Goal: Task Accomplishment & Management: Use online tool/utility

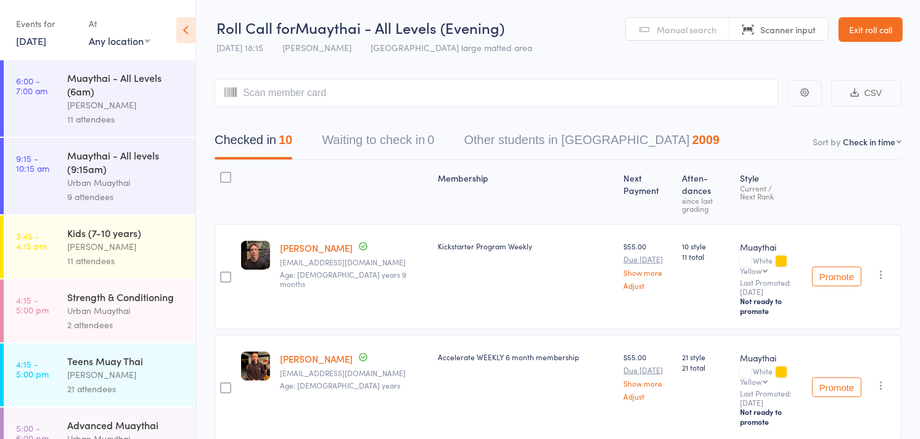
scroll to position [253, 0]
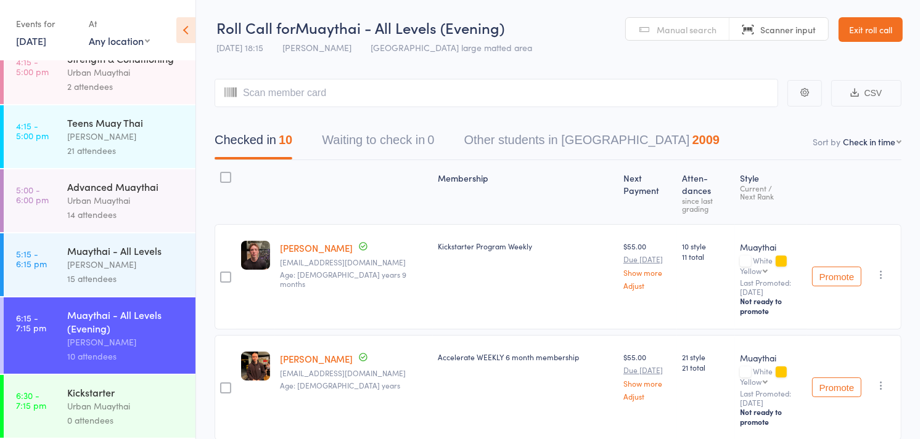
click at [867, 18] on link "Exit roll call" at bounding box center [870, 29] width 64 height 25
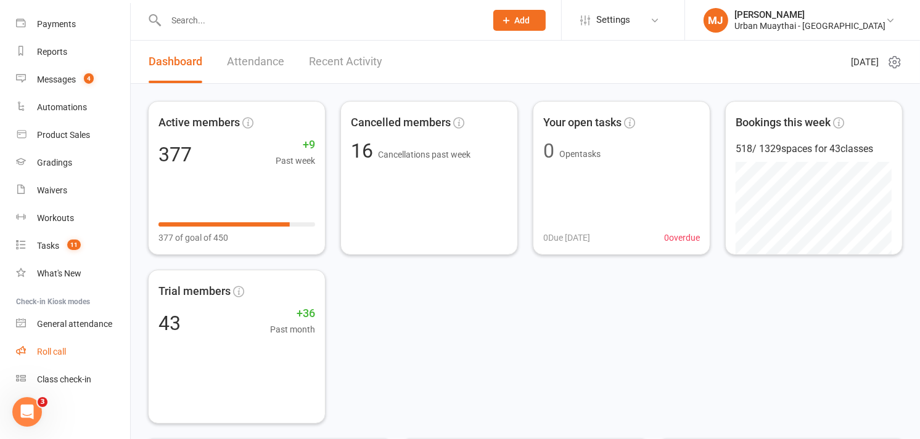
click at [66, 352] on div "Roll call" at bounding box center [51, 352] width 29 height 10
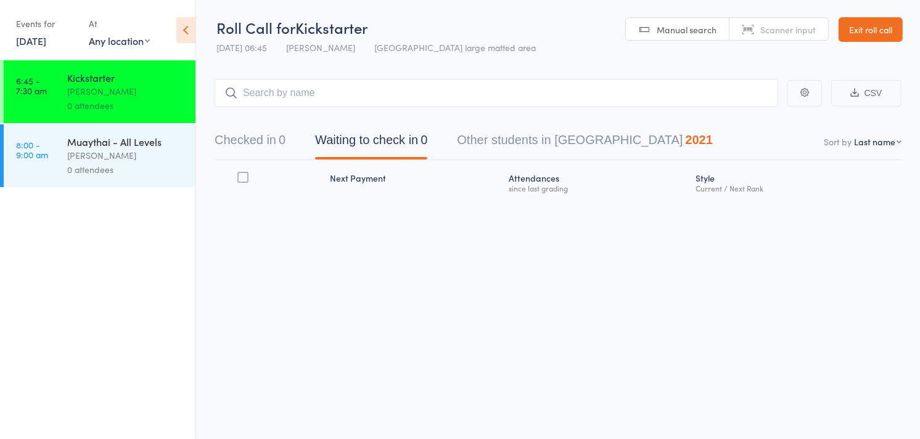
click at [224, 142] on button "Checked in 0" at bounding box center [249, 143] width 71 height 33
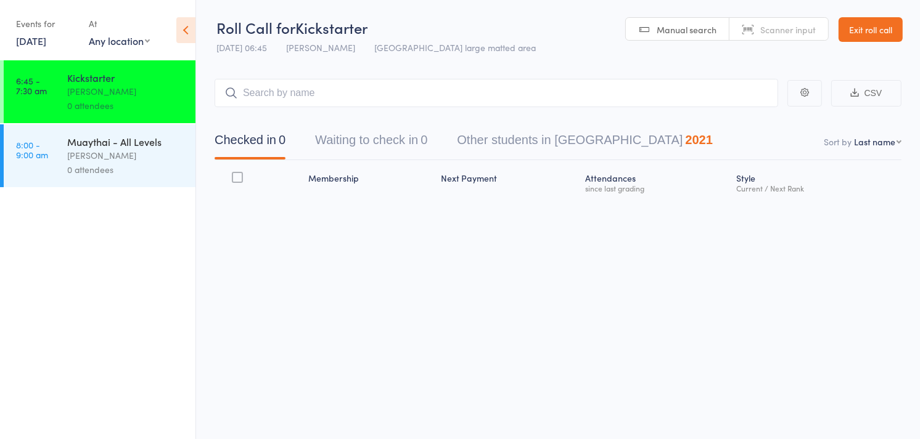
click at [775, 22] on link "Scanner input" at bounding box center [778, 29] width 99 height 23
type input "5836"
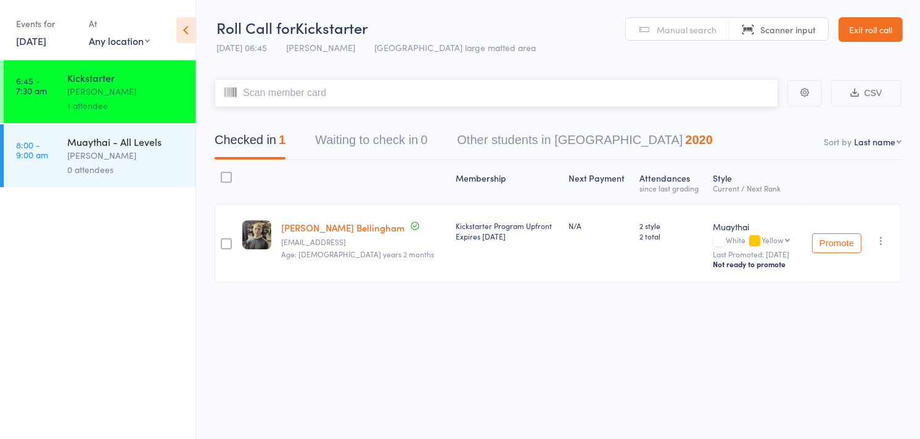
click at [737, 79] on input "search" at bounding box center [495, 93] width 563 height 28
click at [492, 90] on input "search" at bounding box center [495, 93] width 563 height 28
click at [509, 87] on input "search" at bounding box center [495, 93] width 563 height 28
click at [466, 100] on input "search" at bounding box center [495, 93] width 563 height 28
click at [687, 77] on main "CSV Checked in 1 Waiting to check in 0 Other students in Muaythai 2020 Sort by …" at bounding box center [558, 198] width 724 height 277
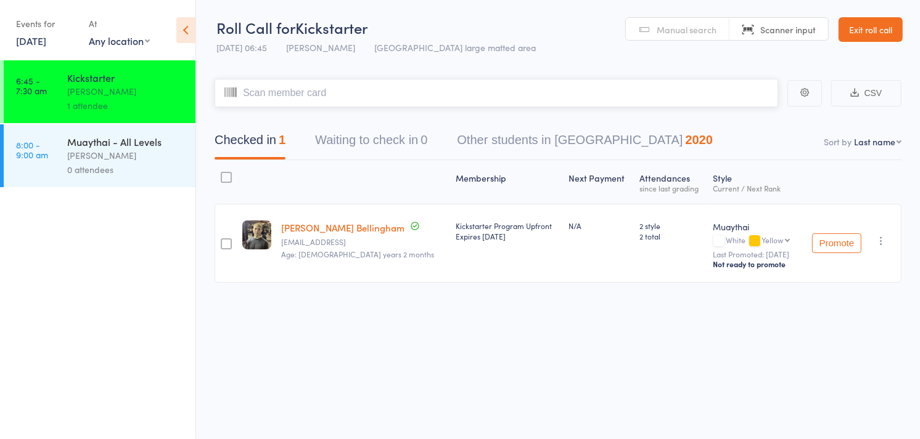
click at [663, 99] on input "search" at bounding box center [495, 93] width 563 height 28
click at [41, 42] on link "16 Aug, 2025" at bounding box center [31, 41] width 30 height 14
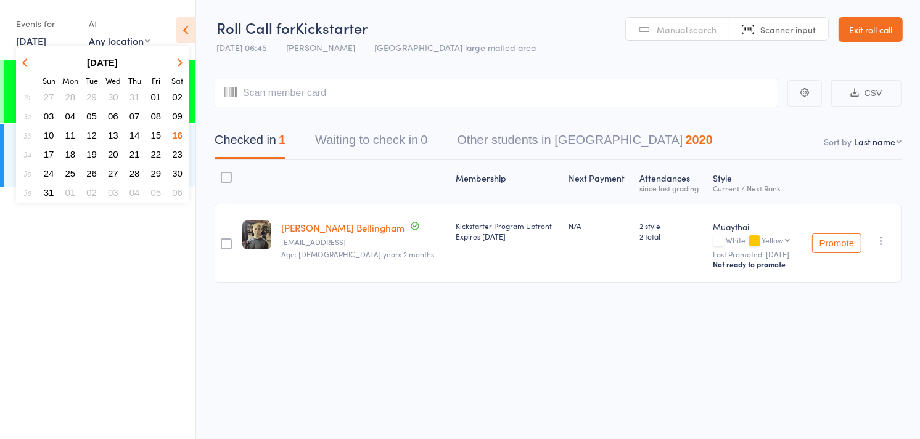
click at [173, 115] on span "09" at bounding box center [177, 116] width 10 height 10
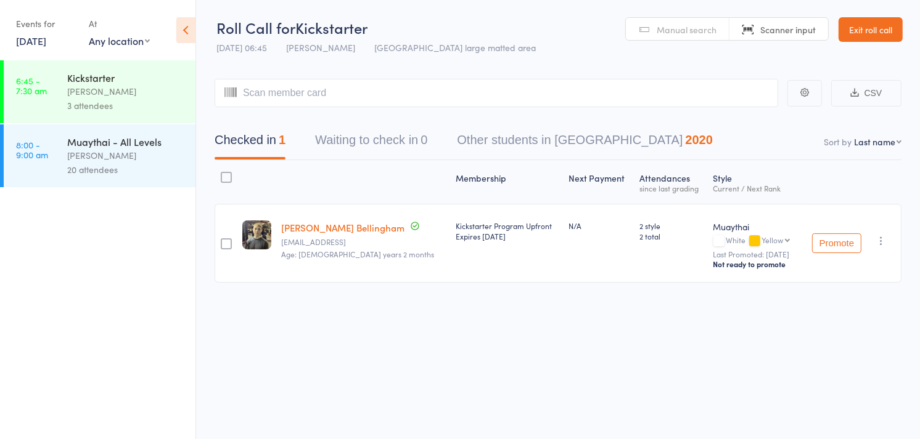
click at [117, 94] on div "[PERSON_NAME]" at bounding box center [126, 91] width 118 height 14
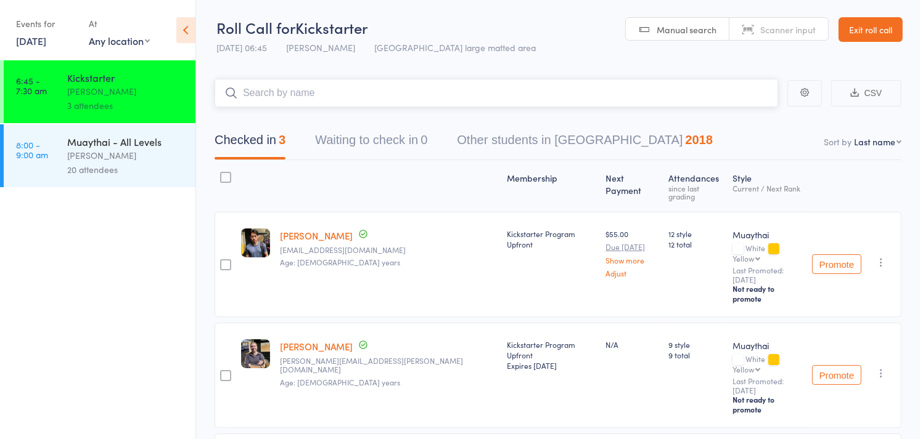
scroll to position [65, 0]
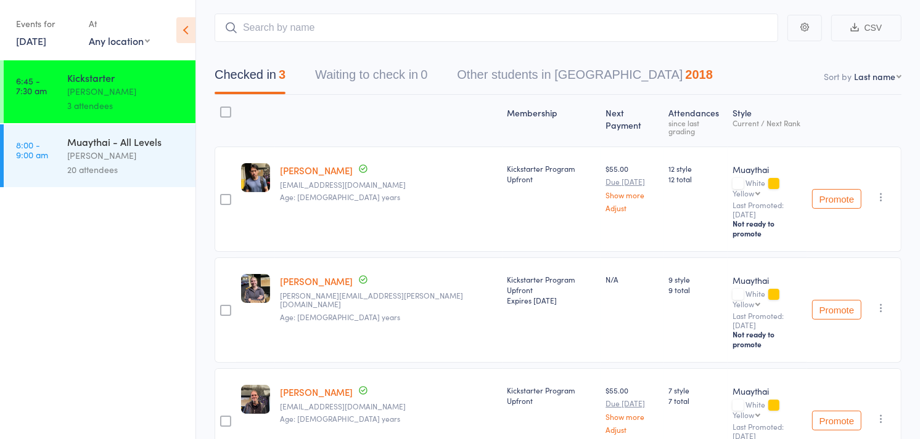
click at [46, 39] on link "9 Aug, 2025" at bounding box center [31, 41] width 30 height 14
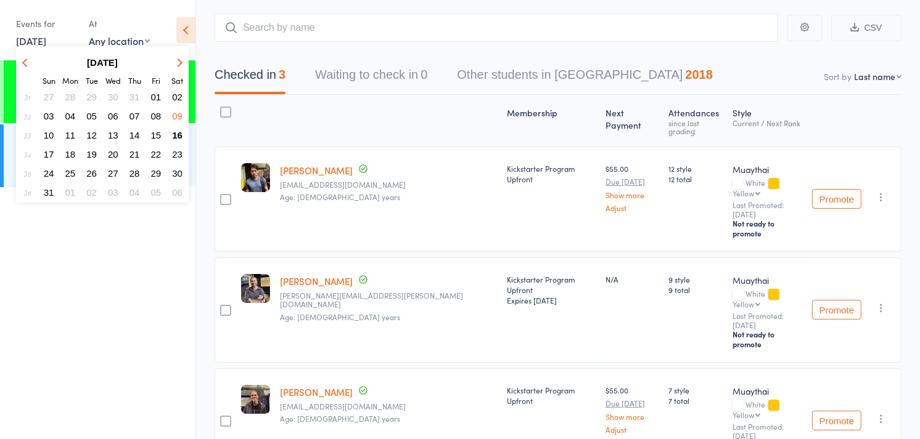
click at [177, 93] on span "02" at bounding box center [177, 97] width 10 height 10
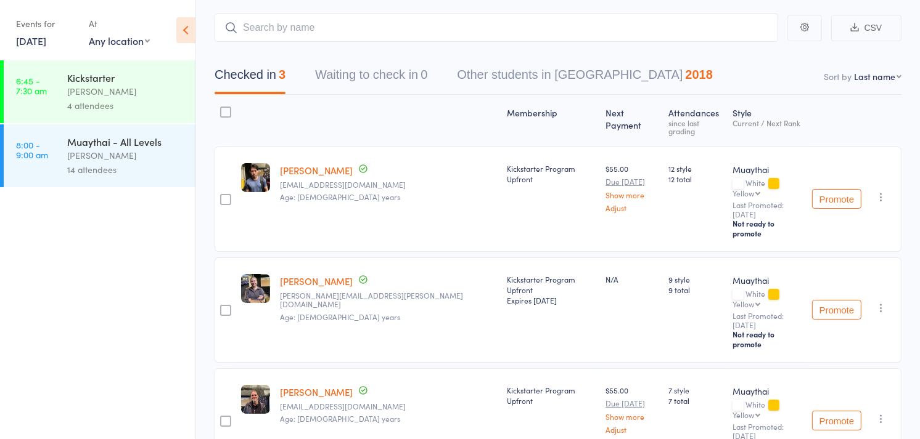
click at [115, 94] on div "[PERSON_NAME]" at bounding box center [126, 91] width 118 height 14
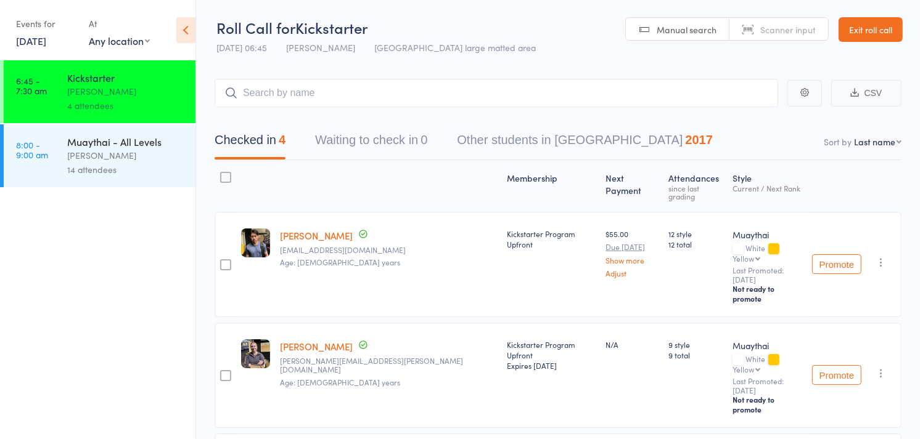
click at [38, 45] on link "2 Aug, 2025" at bounding box center [31, 41] width 30 height 14
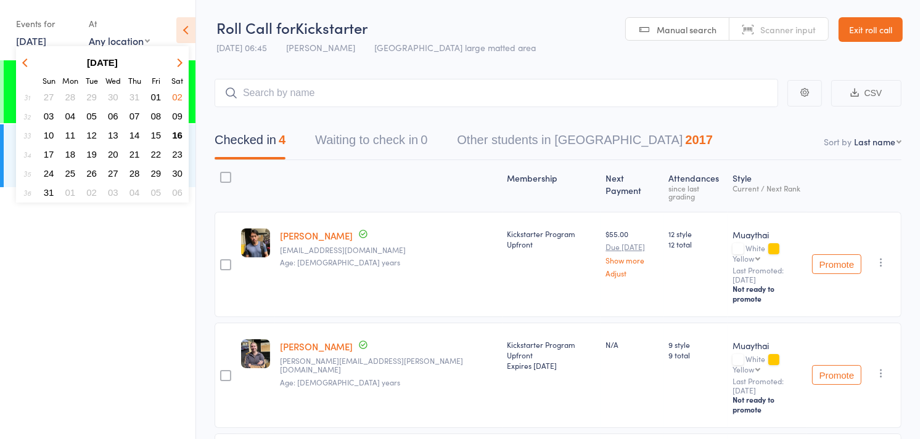
click at [28, 57] on button "button" at bounding box center [27, 62] width 18 height 17
click at [180, 149] on span "26" at bounding box center [177, 154] width 10 height 10
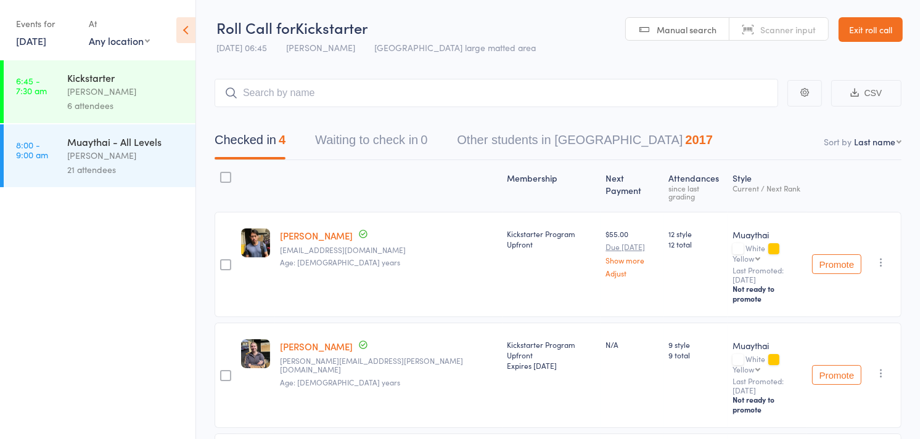
click at [161, 91] on div "[PERSON_NAME]" at bounding box center [126, 91] width 118 height 14
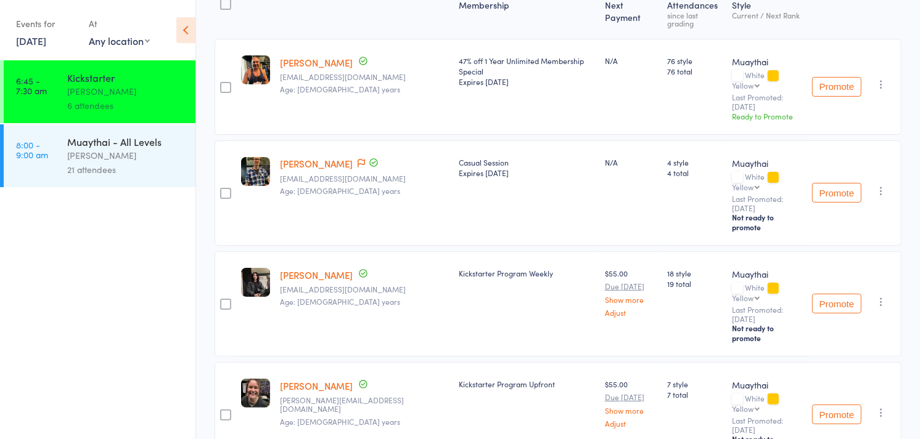
scroll to position [174, 0]
click at [354, 157] on div "Contact has been flagged" at bounding box center [366, 164] width 25 height 14
click at [357, 158] on icon at bounding box center [360, 162] width 7 height 9
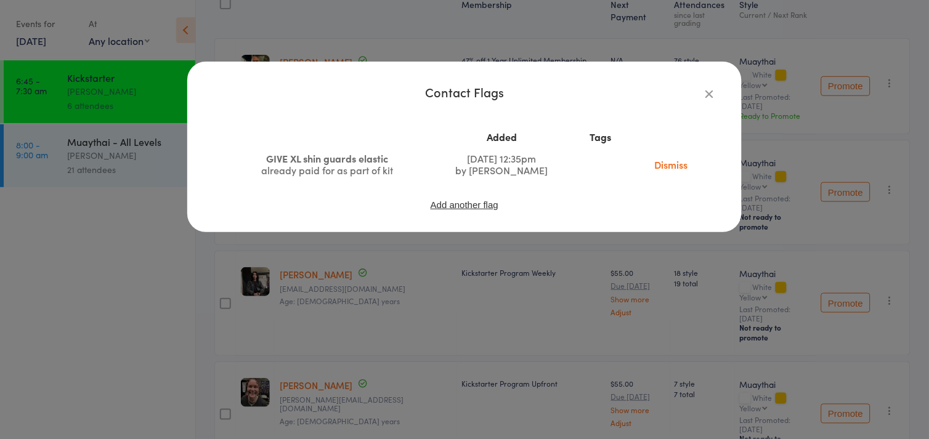
click at [709, 91] on icon "button" at bounding box center [710, 94] width 14 height 14
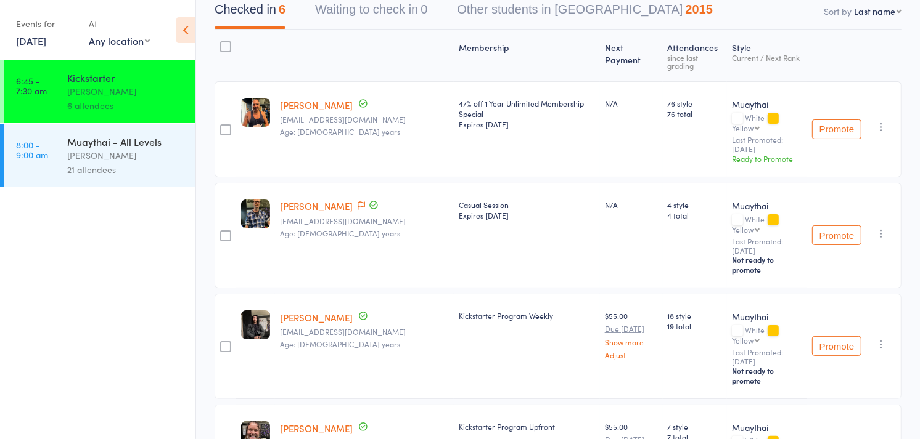
scroll to position [131, 0]
click at [46, 41] on link "26 Jul, 2025" at bounding box center [31, 41] width 30 height 14
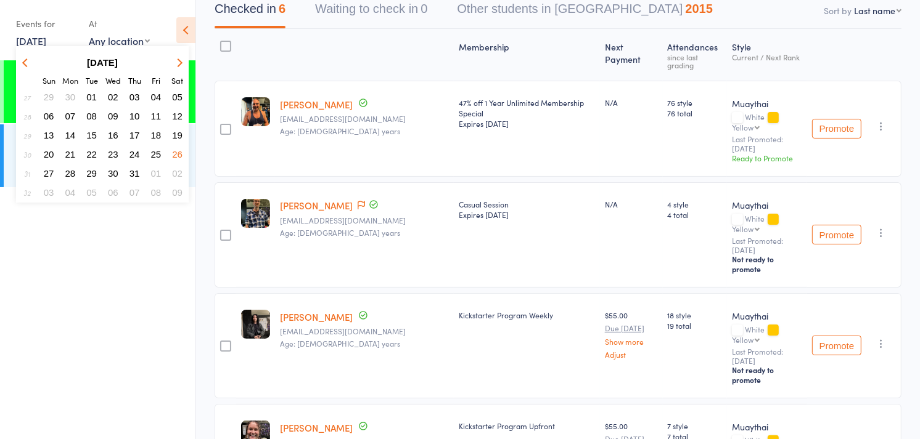
click at [25, 59] on icon "button" at bounding box center [26, 62] width 9 height 9
click at [179, 60] on icon "button" at bounding box center [178, 62] width 9 height 9
click at [134, 134] on span "14" at bounding box center [134, 135] width 10 height 10
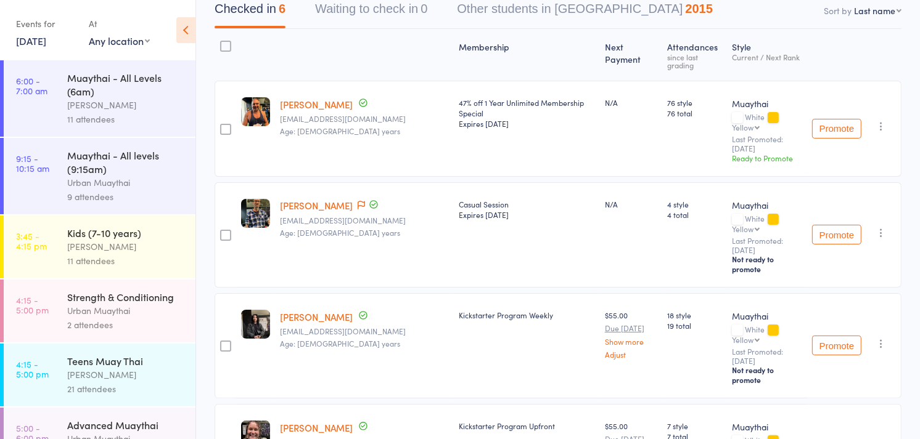
scroll to position [253, 0]
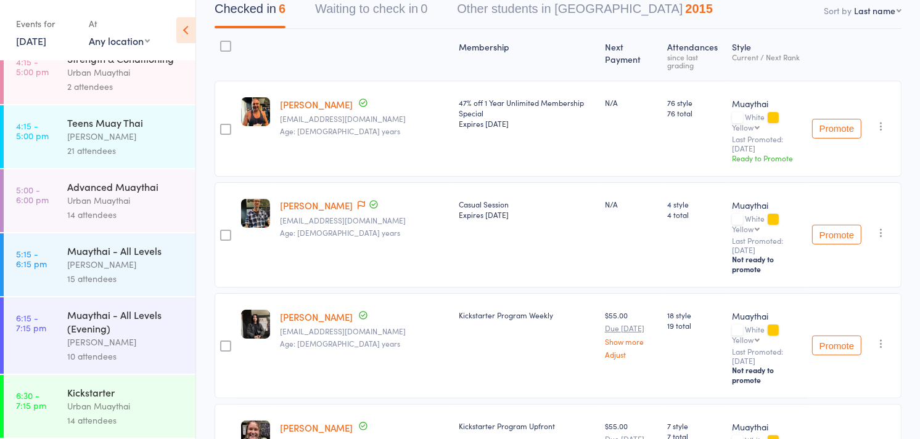
click at [111, 399] on div "Urban Muaythai" at bounding box center [126, 406] width 118 height 14
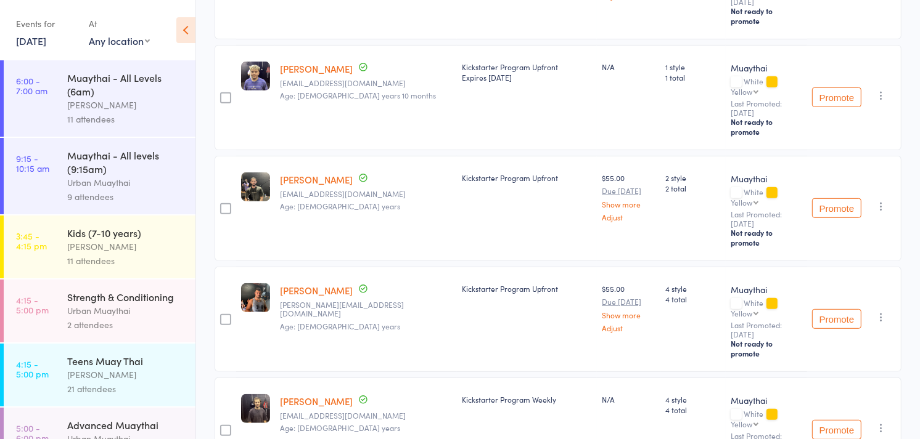
scroll to position [586, 0]
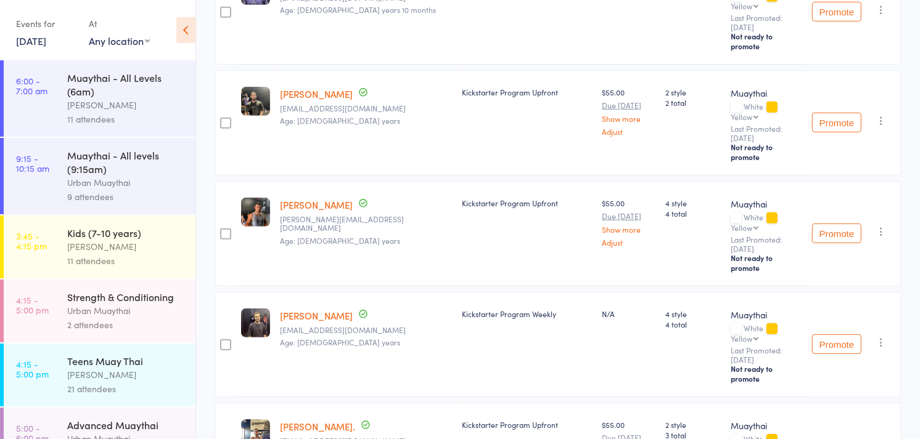
click at [310, 420] on link "Jessica Milton." at bounding box center [317, 426] width 75 height 13
click at [46, 41] on link "[DATE]" at bounding box center [31, 41] width 30 height 14
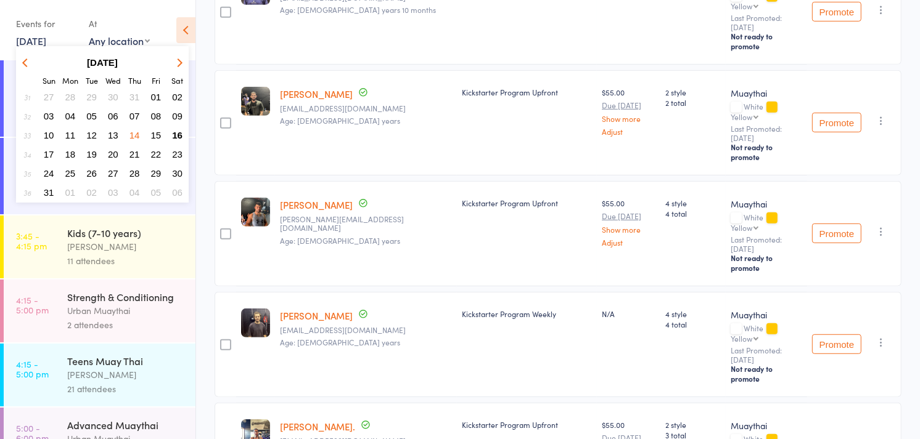
click at [179, 137] on span "16" at bounding box center [177, 135] width 10 height 10
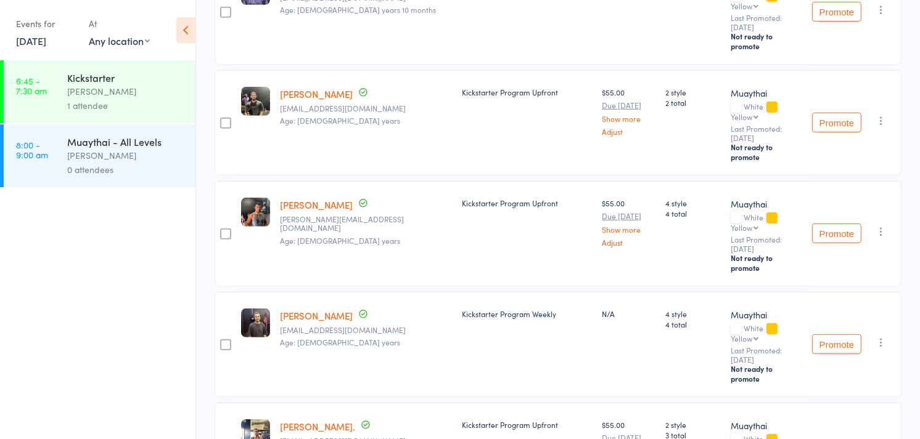
click at [137, 88] on div "[PERSON_NAME]" at bounding box center [126, 91] width 118 height 14
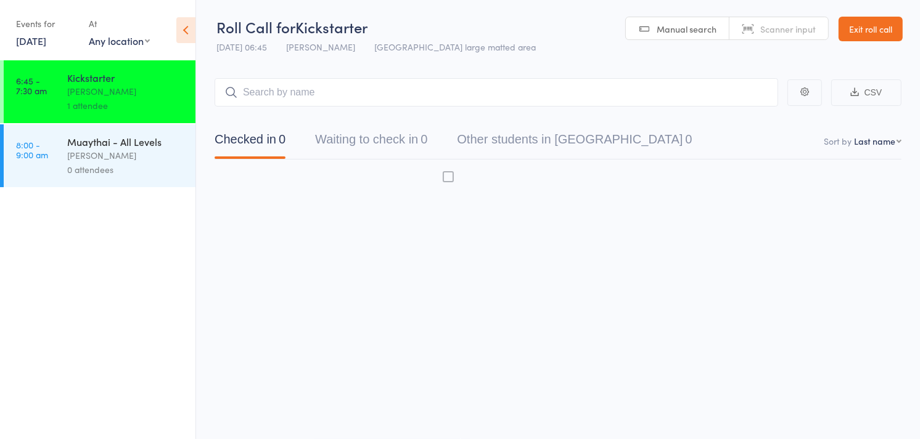
scroll to position [1, 0]
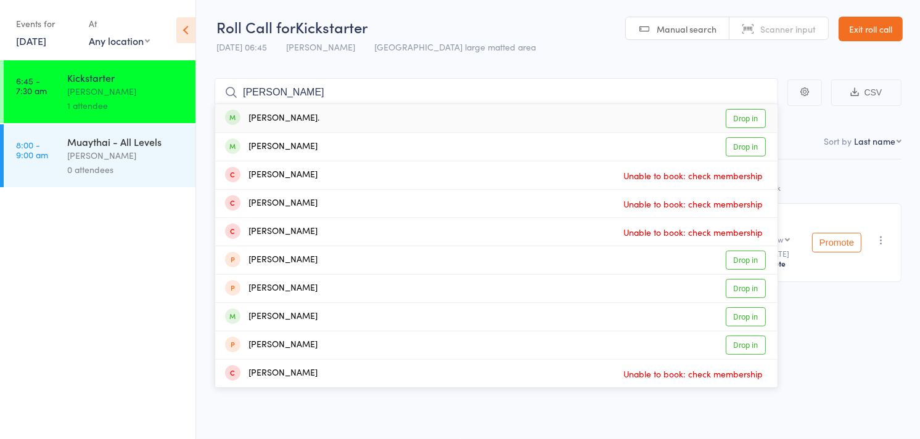
type input "jessica milton"
click at [742, 114] on link "Drop in" at bounding box center [745, 118] width 40 height 19
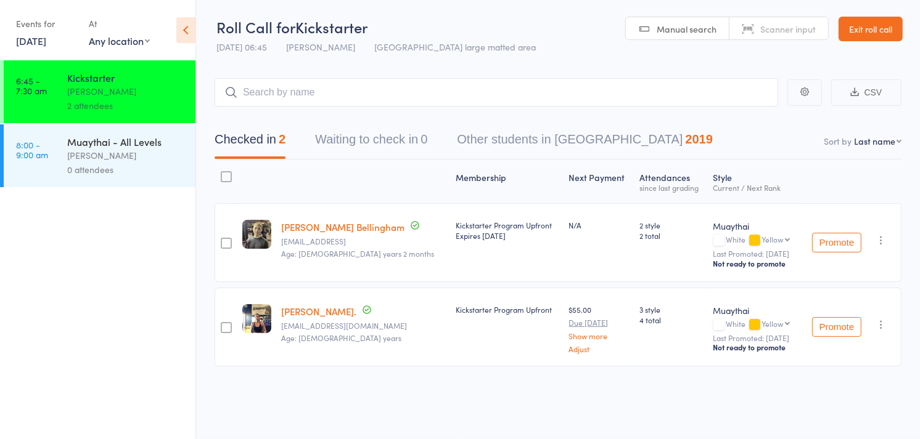
click at [46, 41] on link "16 Aug, 2025" at bounding box center [31, 41] width 30 height 14
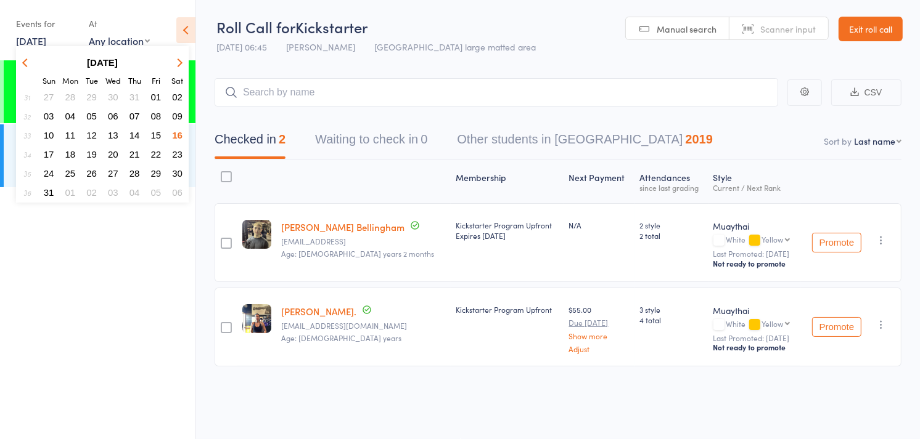
click at [134, 130] on span "14" at bounding box center [134, 135] width 10 height 10
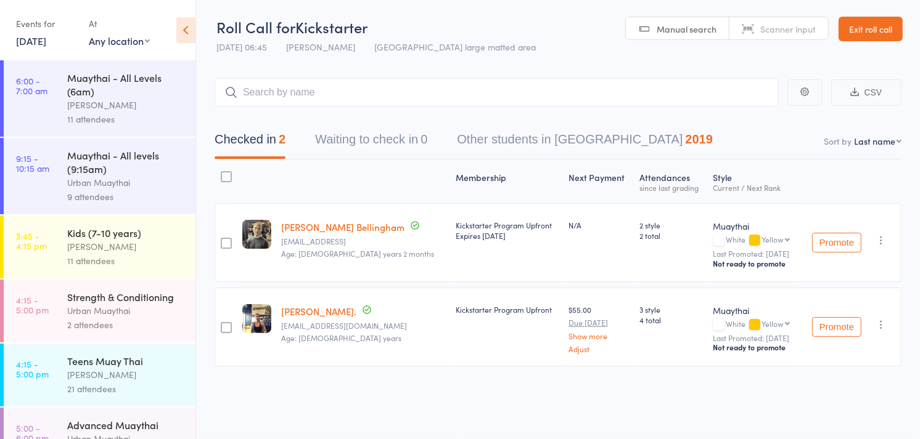
scroll to position [253, 0]
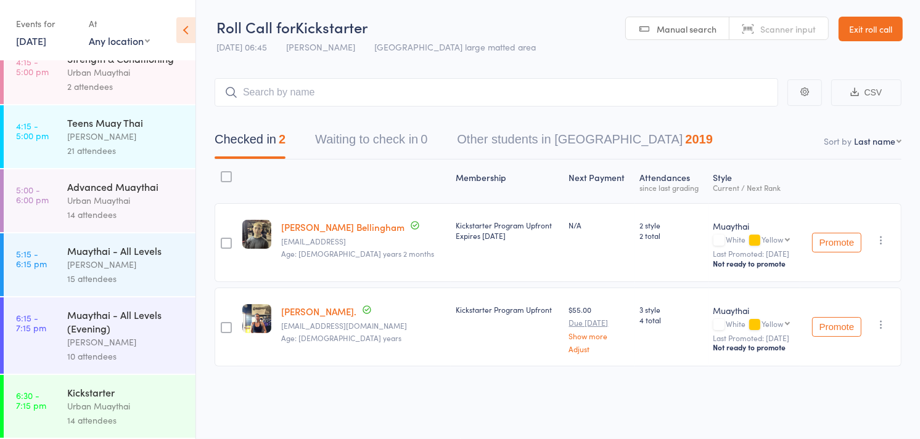
click at [136, 319] on div "Muaythai - All Levels (Evening)" at bounding box center [126, 321] width 118 height 27
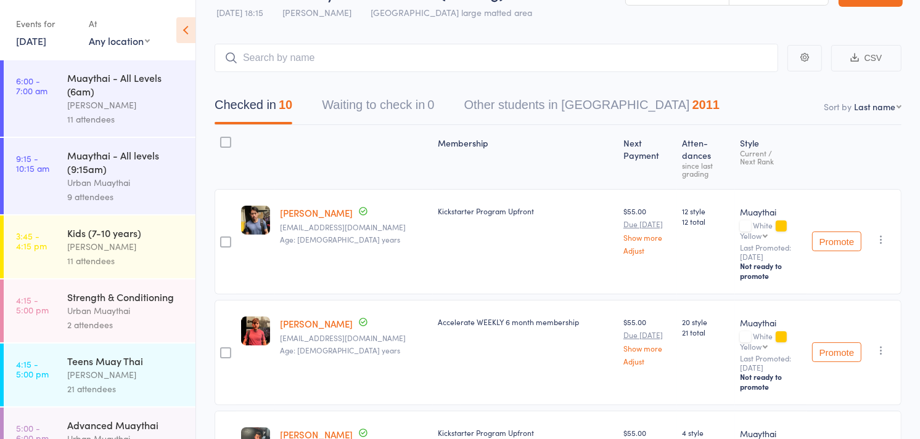
scroll to position [36, 0]
click at [310, 206] on link "[PERSON_NAME]" at bounding box center [316, 212] width 73 height 13
click at [46, 35] on link "[DATE]" at bounding box center [31, 41] width 30 height 14
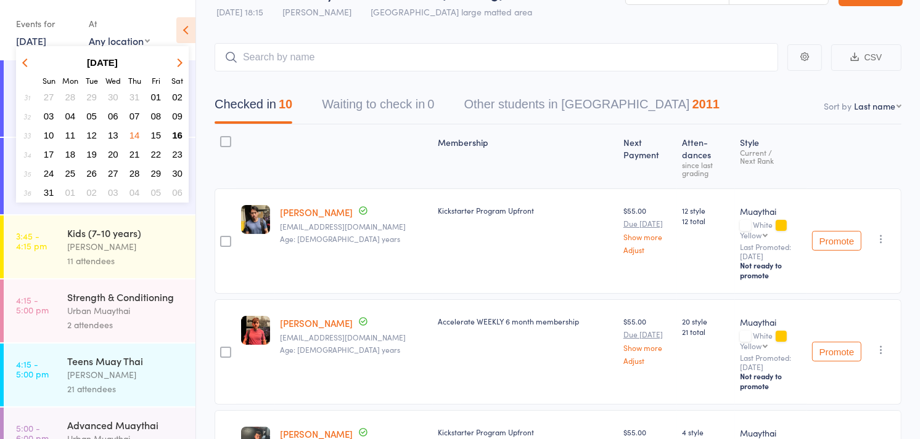
click at [175, 130] on span "16" at bounding box center [177, 135] width 10 height 10
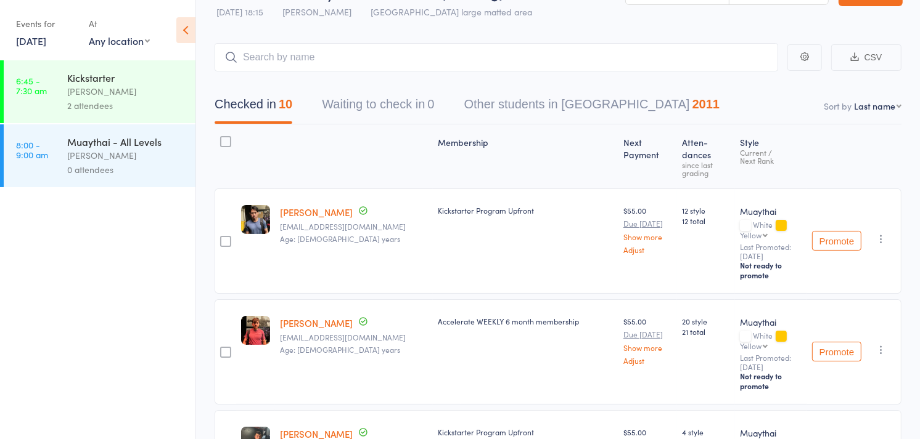
click at [148, 100] on div "2 attendees" at bounding box center [126, 106] width 118 height 14
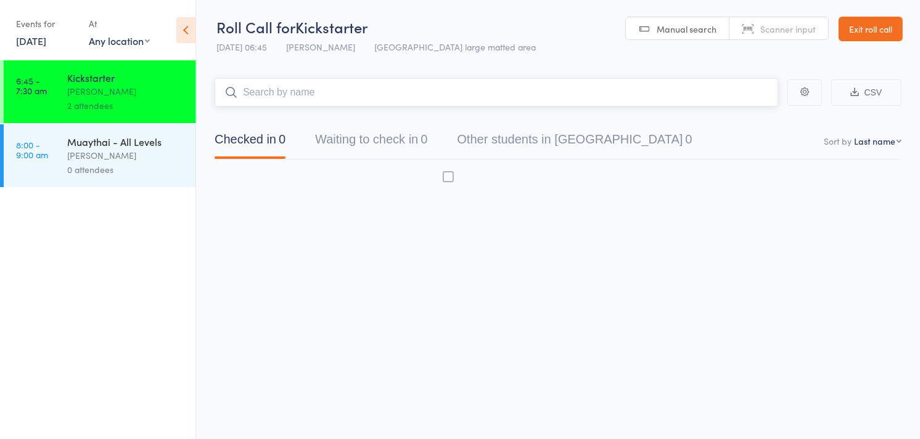
scroll to position [1, 0]
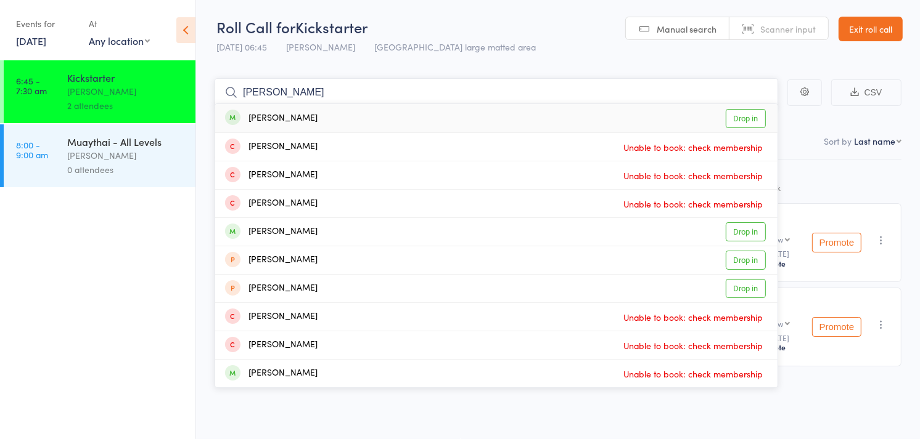
type input "johnson ch"
click at [749, 115] on link "Drop in" at bounding box center [745, 118] width 40 height 19
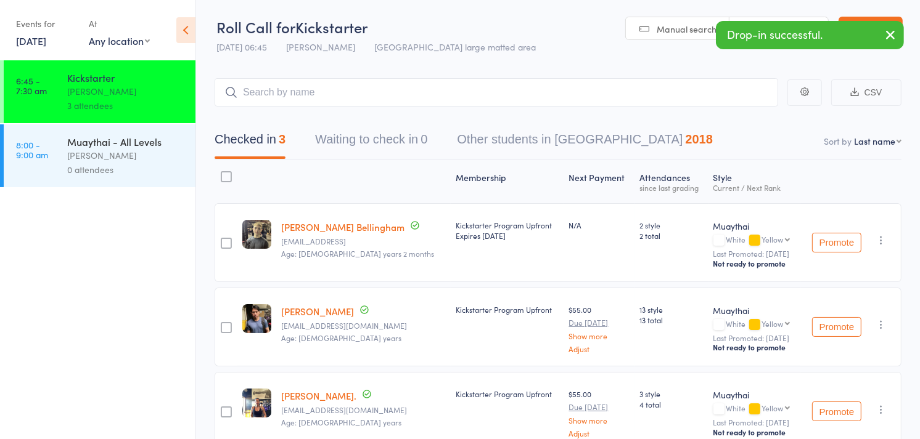
click at [766, 17] on link "Scanner input" at bounding box center [778, 28] width 99 height 23
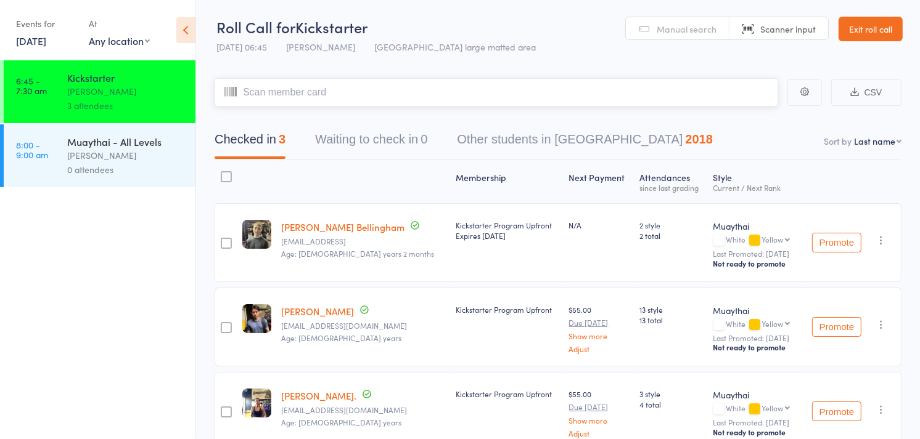
click at [592, 94] on input "search" at bounding box center [495, 92] width 563 height 28
click at [127, 168] on div "0 attendees" at bounding box center [126, 170] width 118 height 14
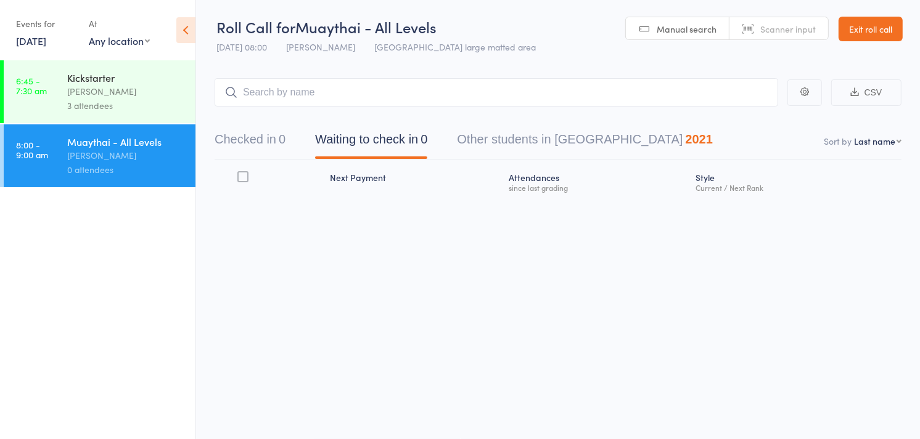
click at [775, 36] on link "Scanner input" at bounding box center [778, 28] width 99 height 23
click at [281, 149] on button "Checked in 0" at bounding box center [249, 142] width 71 height 33
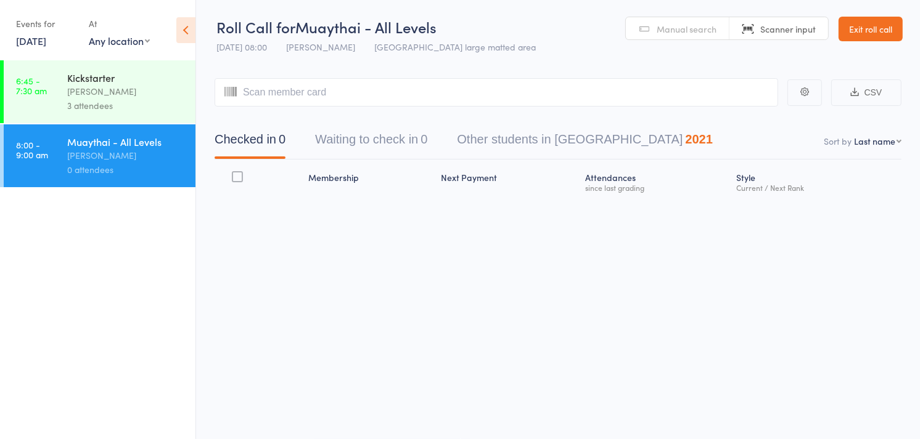
click at [76, 107] on div "3 attendees" at bounding box center [126, 106] width 118 height 14
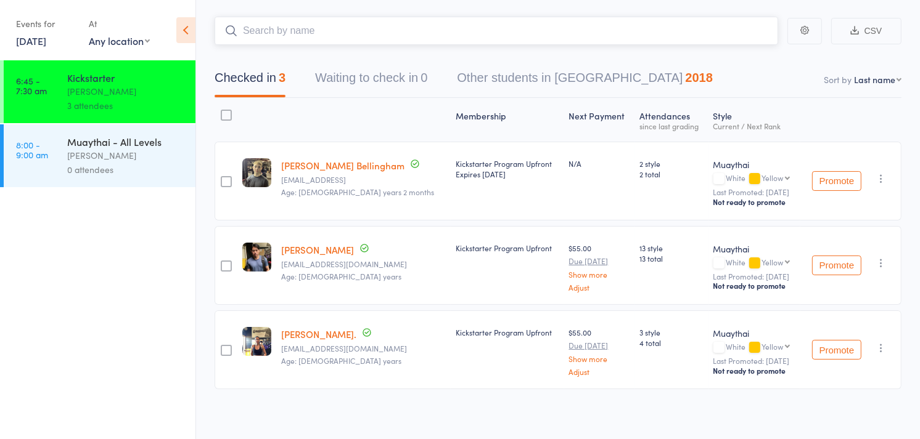
scroll to position [63, 0]
click at [134, 143] on div "Muaythai - All Levels" at bounding box center [126, 142] width 118 height 14
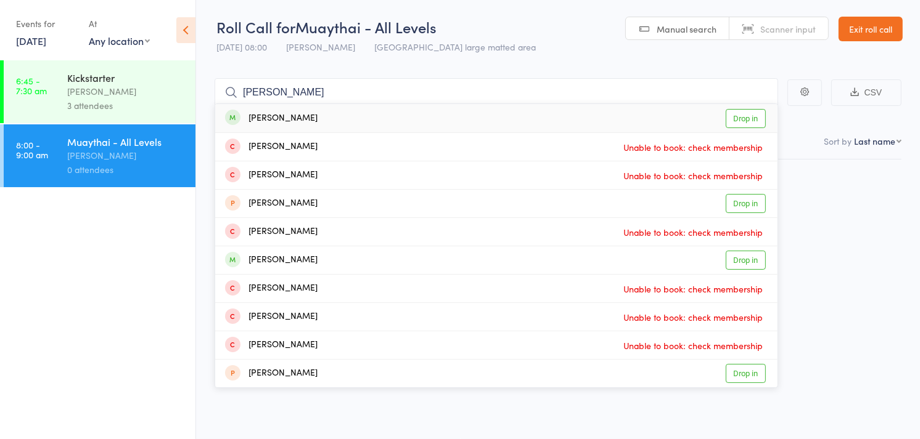
type input "johnson chin"
click at [748, 117] on link "Drop in" at bounding box center [745, 118] width 40 height 19
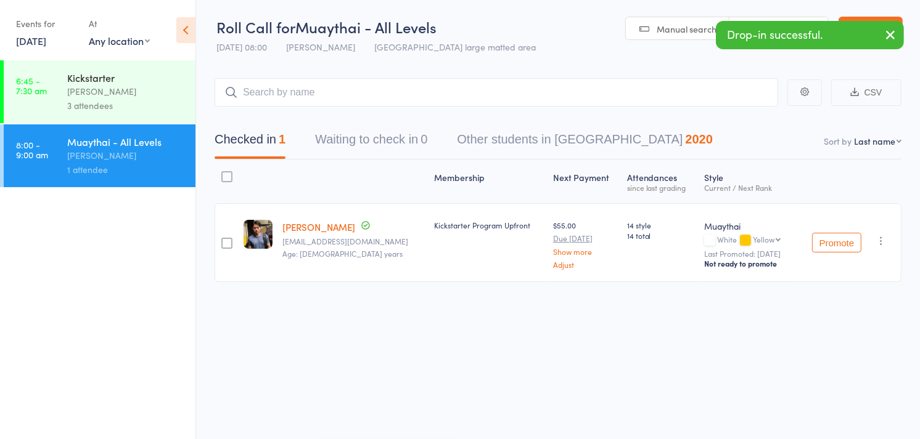
click at [757, 18] on link "Scanner input" at bounding box center [778, 28] width 99 height 23
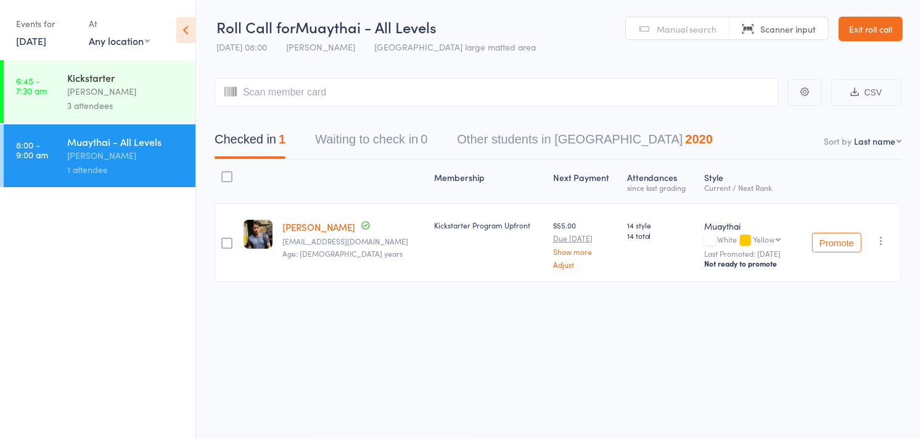
click at [340, 112] on div "Checked in 1 Waiting to check in 0 Other students in Muaythai 2020" at bounding box center [557, 133] width 687 height 53
click at [351, 94] on input "search" at bounding box center [495, 92] width 563 height 28
drag, startPoint x: 417, startPoint y: 27, endPoint x: 513, endPoint y: 59, distance: 101.2
click at [513, 59] on header "Roll Call for Muaythai - All Levels Roll Call for Muaythai - All Levels 16 Aug …" at bounding box center [558, 29] width 724 height 60
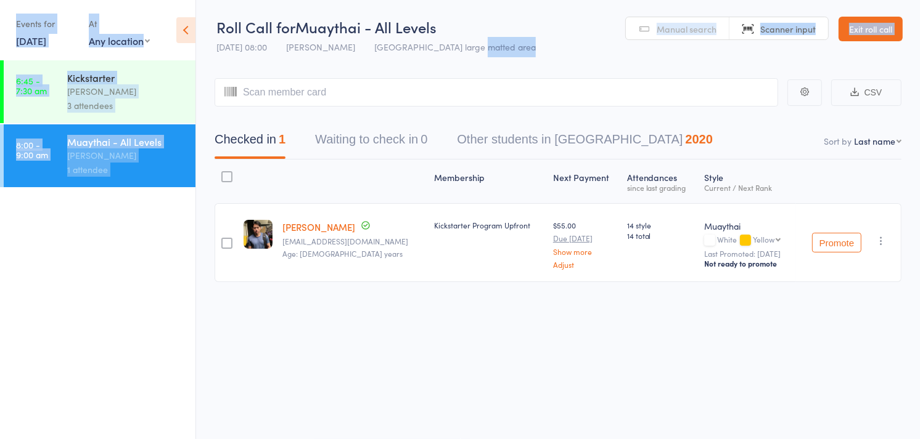
drag, startPoint x: 513, startPoint y: 59, endPoint x: 524, endPoint y: 83, distance: 27.0
click at [524, 83] on div "Roll Call for Muaythai - All Levels 16 Aug 08:00 Mitch Jackson Miami large matt…" at bounding box center [460, 218] width 920 height 439
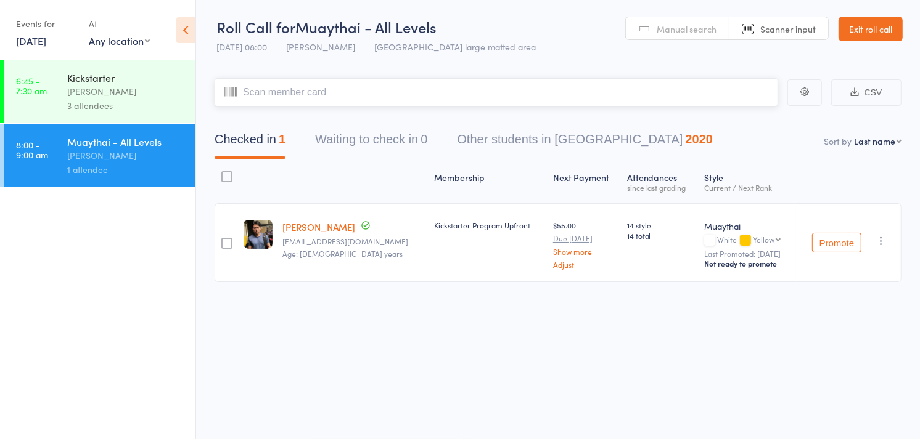
click at [519, 96] on input "search" at bounding box center [495, 92] width 563 height 28
click at [643, 91] on input "search" at bounding box center [495, 92] width 563 height 28
click at [625, 91] on input "search" at bounding box center [495, 92] width 563 height 28
click at [688, 35] on link "Manual search" at bounding box center [678, 28] width 104 height 23
type input "ja"
